Goal: Task Accomplishment & Management: Complete application form

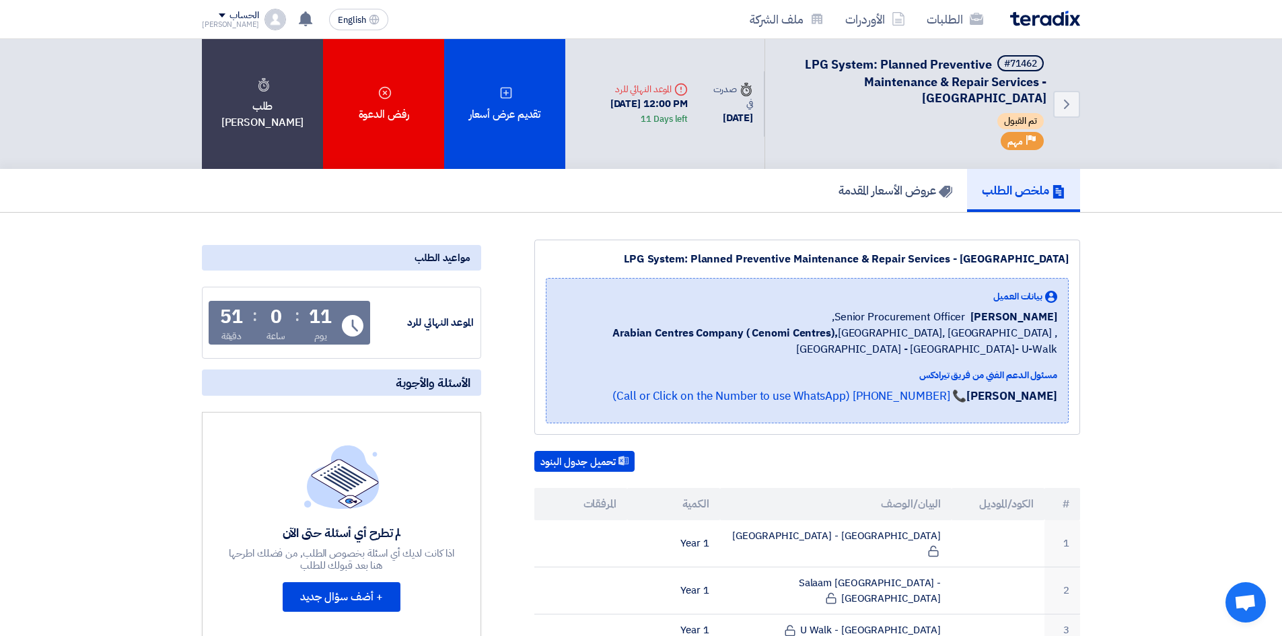
click at [746, 110] on div "[DATE]" at bounding box center [731, 117] width 44 height 15
click at [741, 137] on div "Time صدرت في [DATE]" at bounding box center [731, 103] width 66 height 65
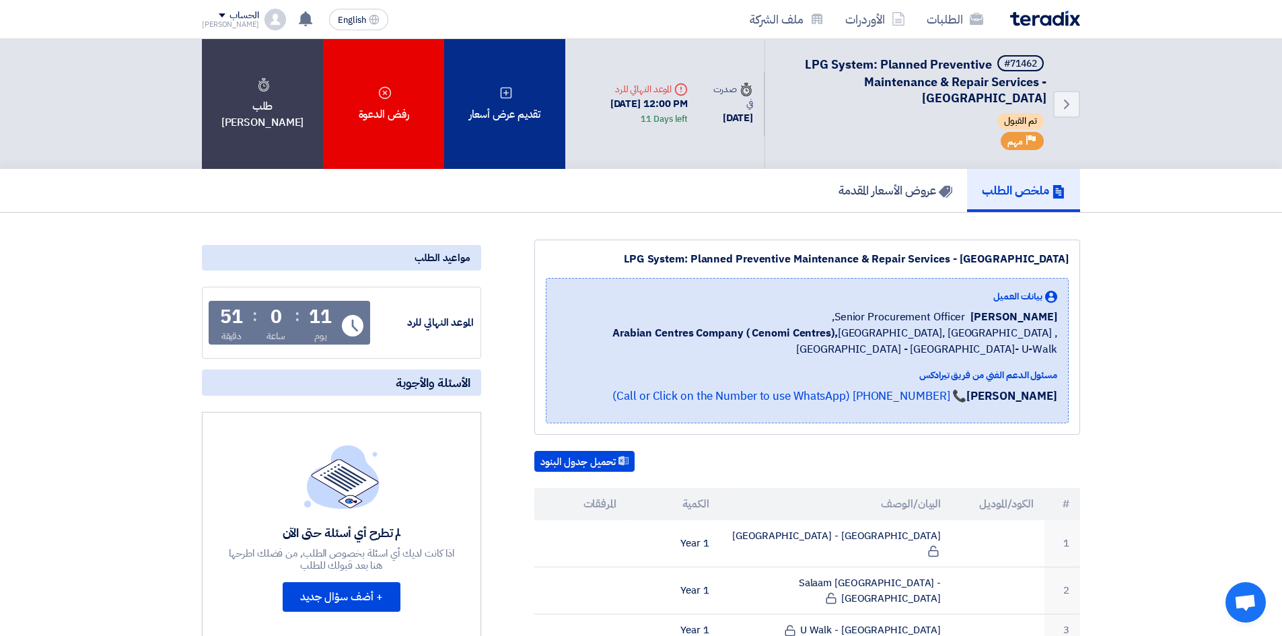
click at [537, 120] on div "تقديم عرض أسعار" at bounding box center [504, 104] width 121 height 130
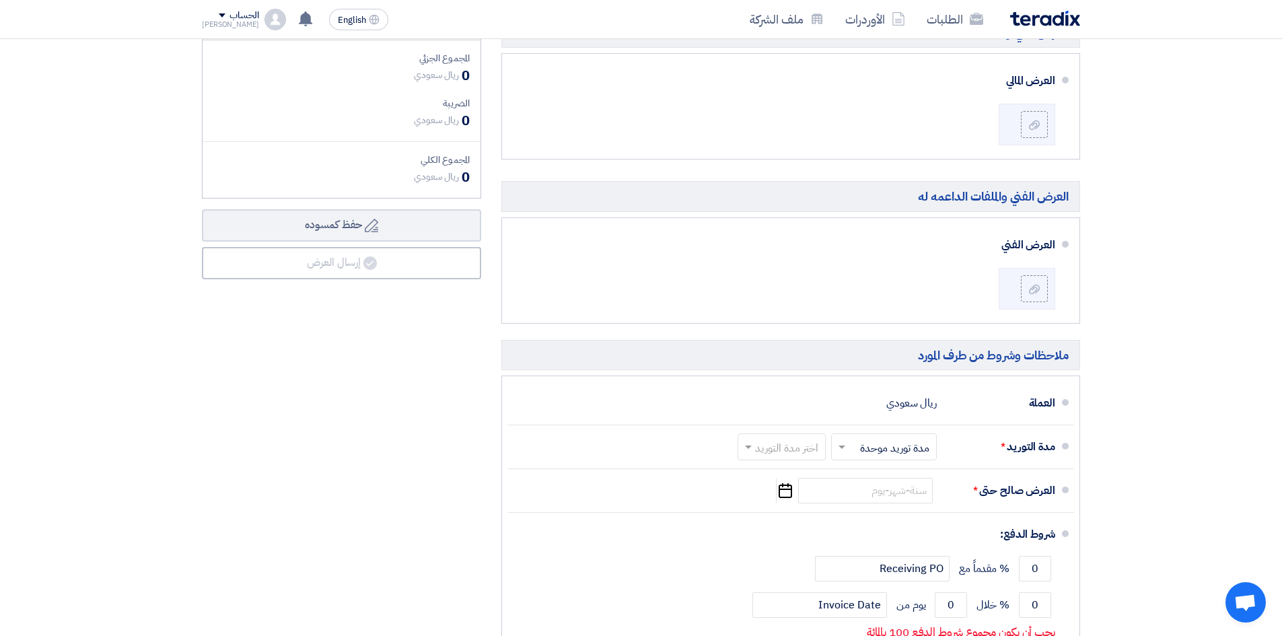
scroll to position [1009, 0]
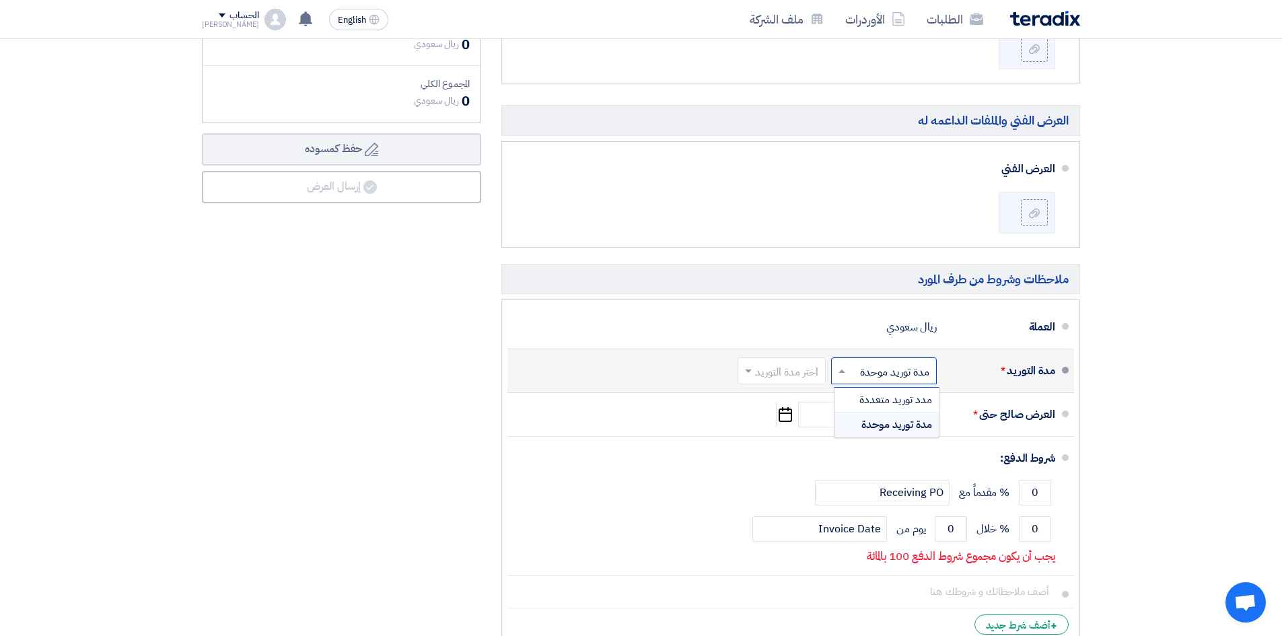
click at [874, 369] on input "text" at bounding box center [880, 372] width 99 height 20
click at [1014, 350] on li "مدة التوريد * اختر مدة التوريد × مدة توريد موحدة × اختر مدة التوريد" at bounding box center [790, 371] width 566 height 44
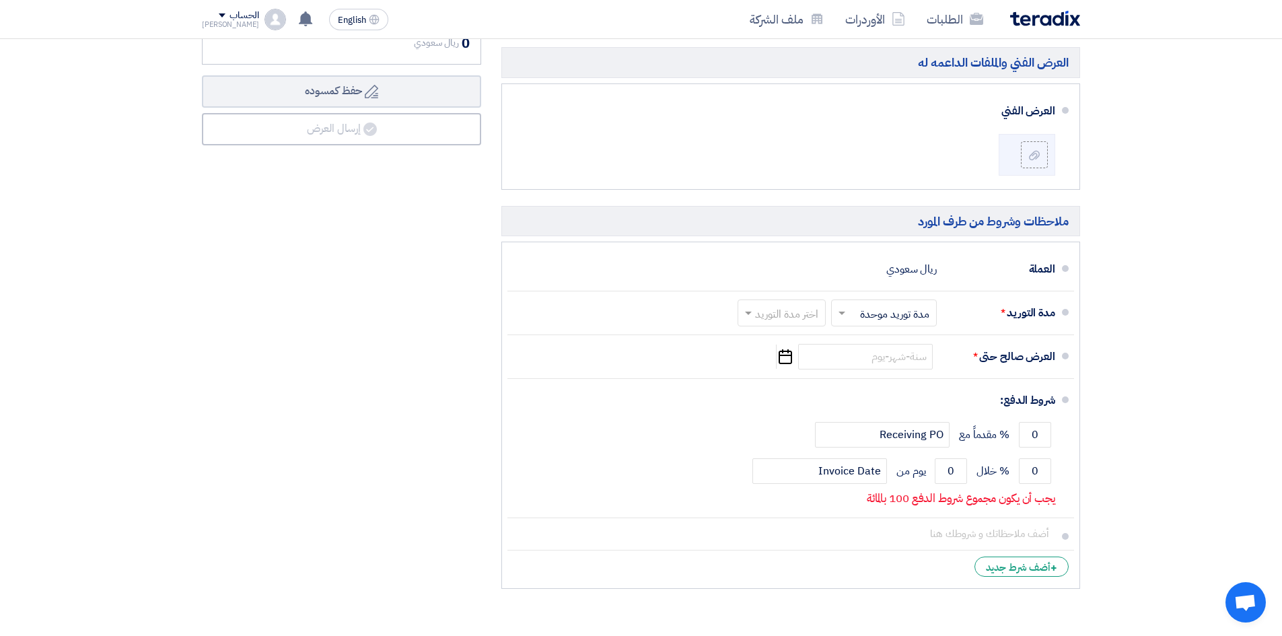
scroll to position [1144, 0]
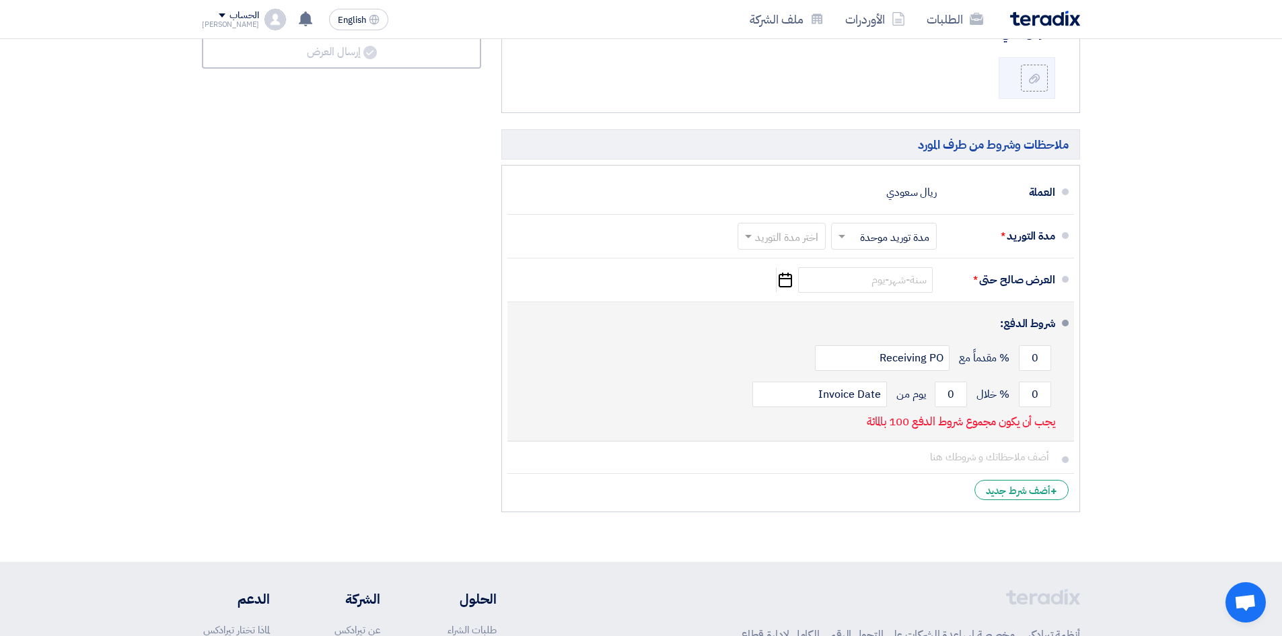
click at [1017, 353] on div "0 % مقدماً مع Receiving PO" at bounding box center [786, 358] width 537 height 36
click at [1031, 359] on input "0" at bounding box center [1034, 358] width 32 height 26
click at [1031, 360] on input "0" at bounding box center [1034, 358] width 32 height 26
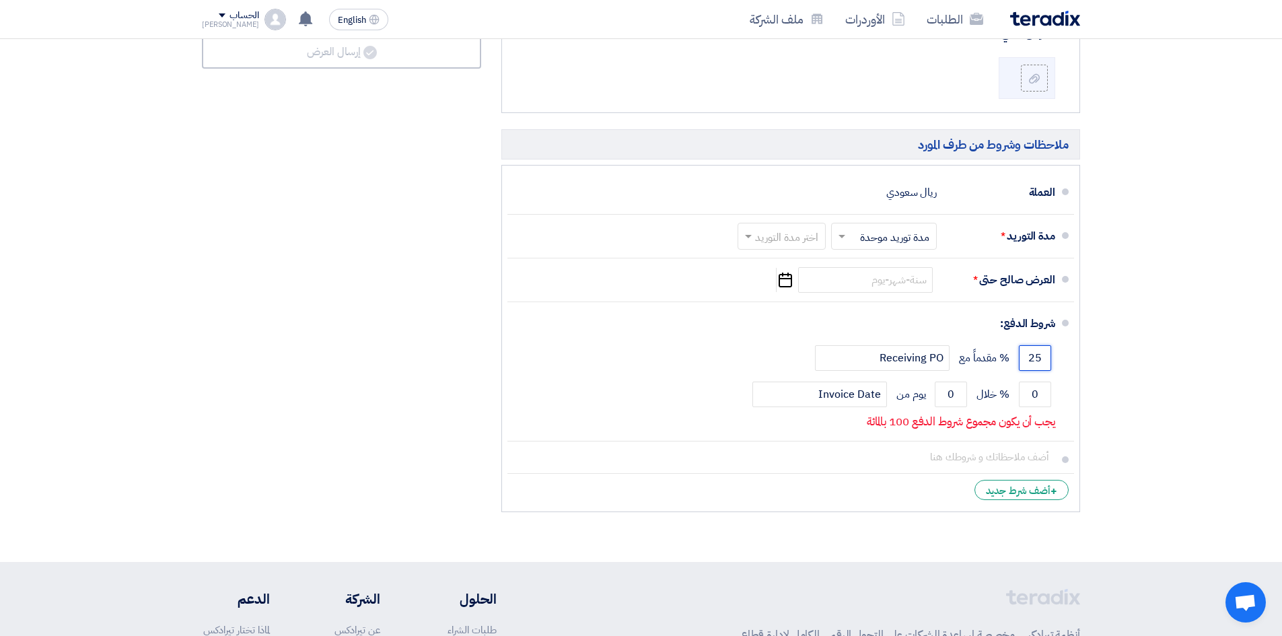
type input "25"
click at [1078, 373] on div "العرض المالي والملفات الداعمه له [PERSON_NAME]" at bounding box center [790, 160] width 599 height 717
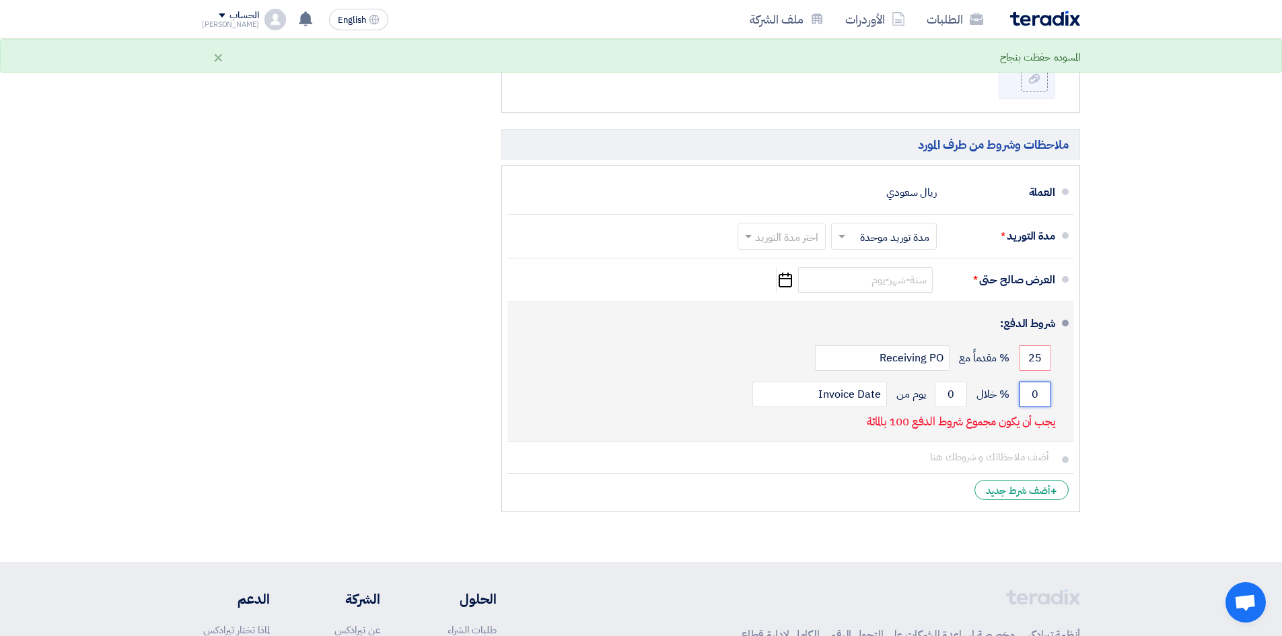
click at [1039, 396] on input "0" at bounding box center [1034, 394] width 32 height 26
type input "75"
click at [949, 396] on input "0" at bounding box center [950, 394] width 32 height 26
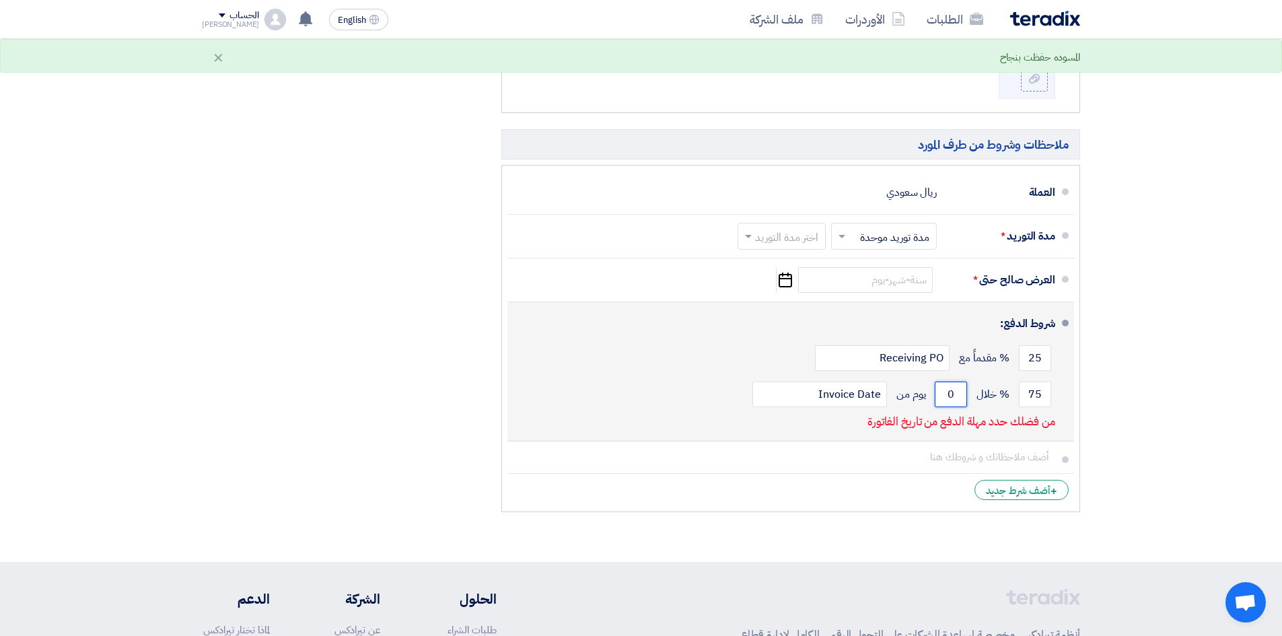
click at [949, 396] on input "0" at bounding box center [950, 394] width 32 height 26
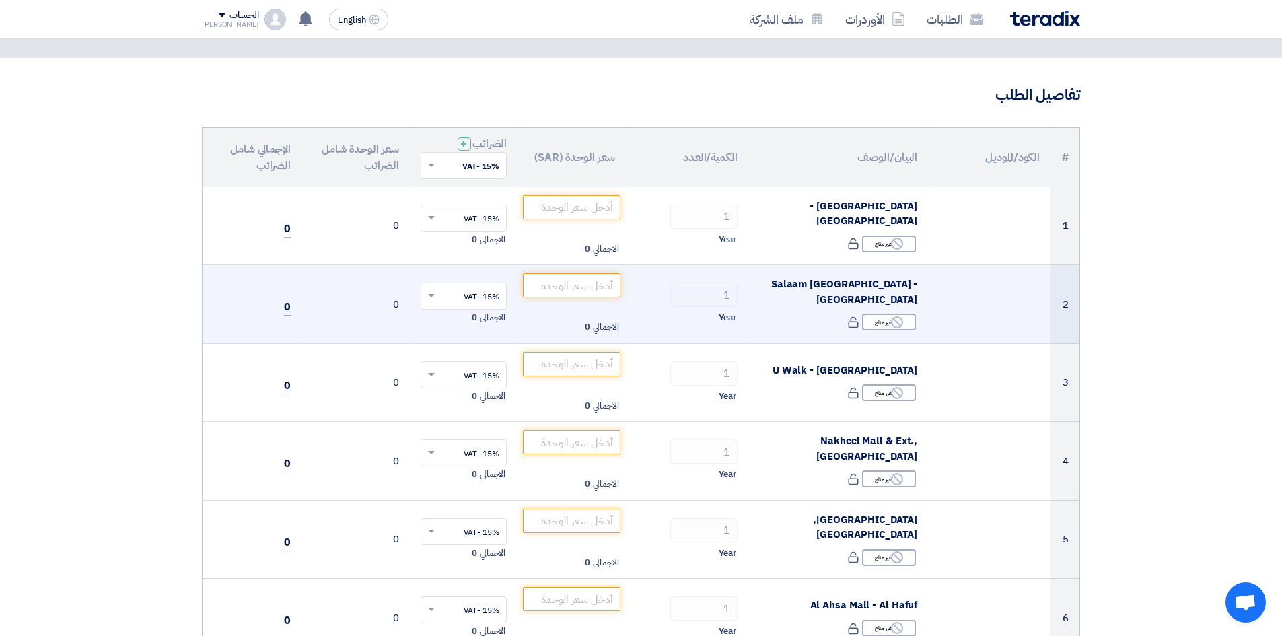
scroll to position [0, 0]
